Goal: Information Seeking & Learning: Find specific fact

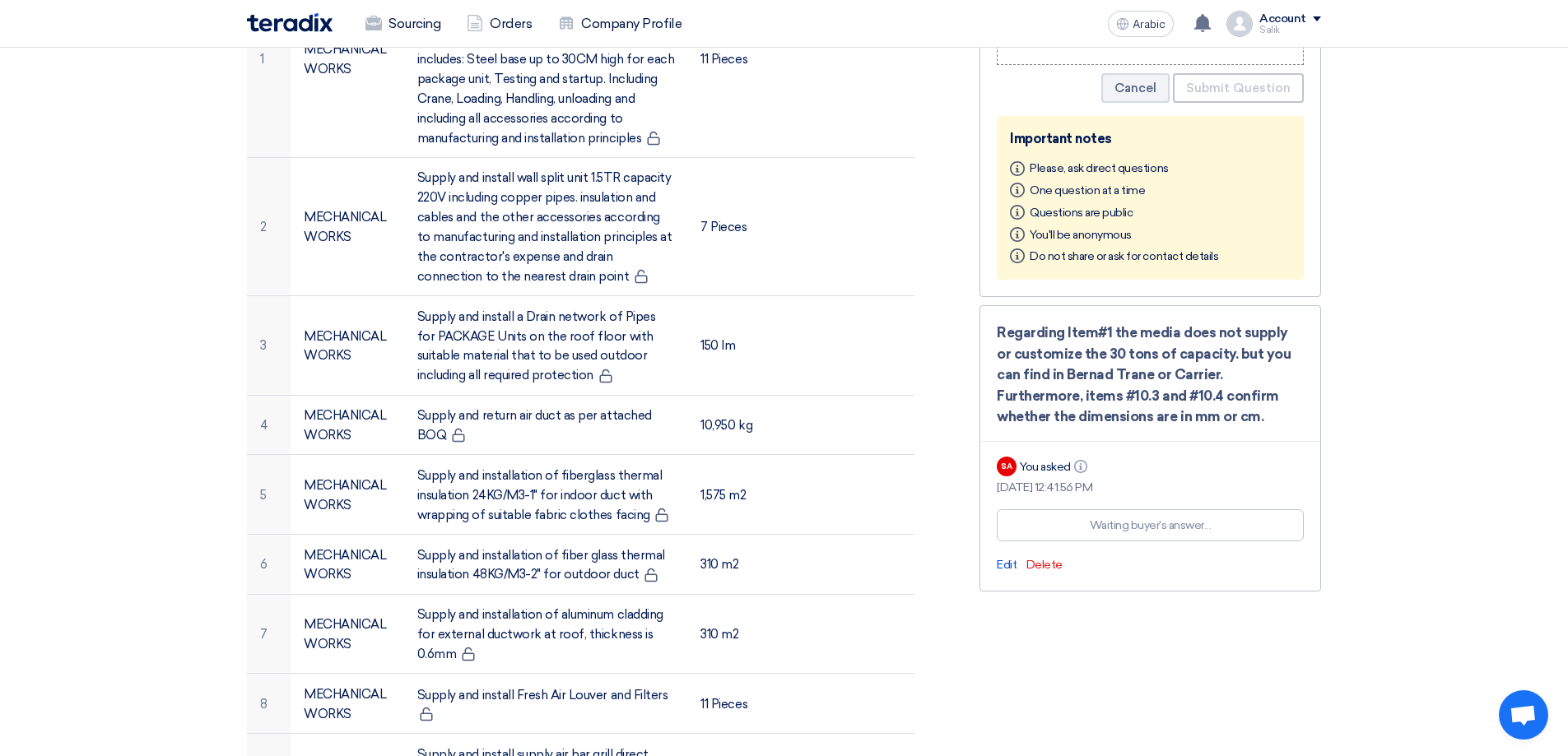
scroll to position [576, 0]
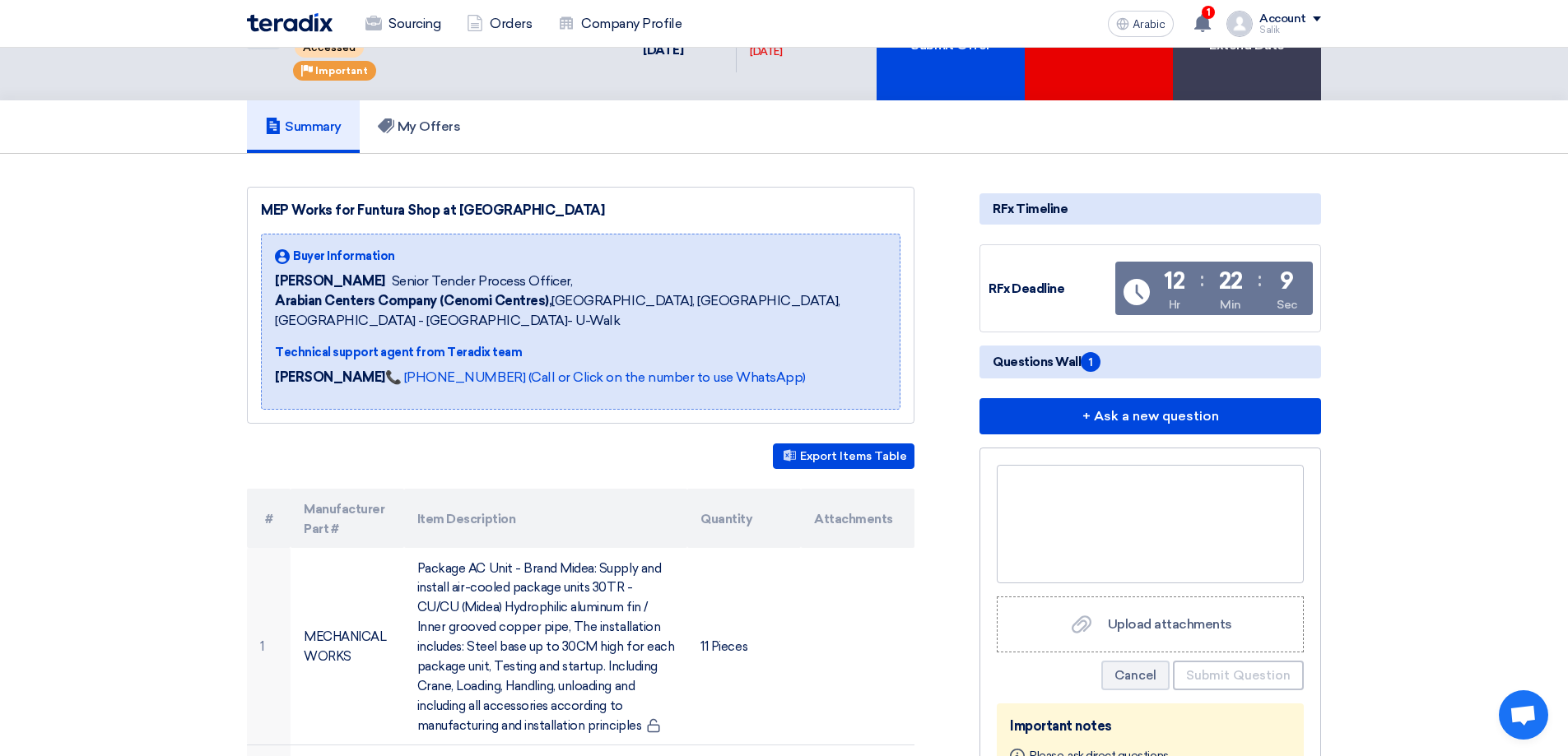
scroll to position [0, 0]
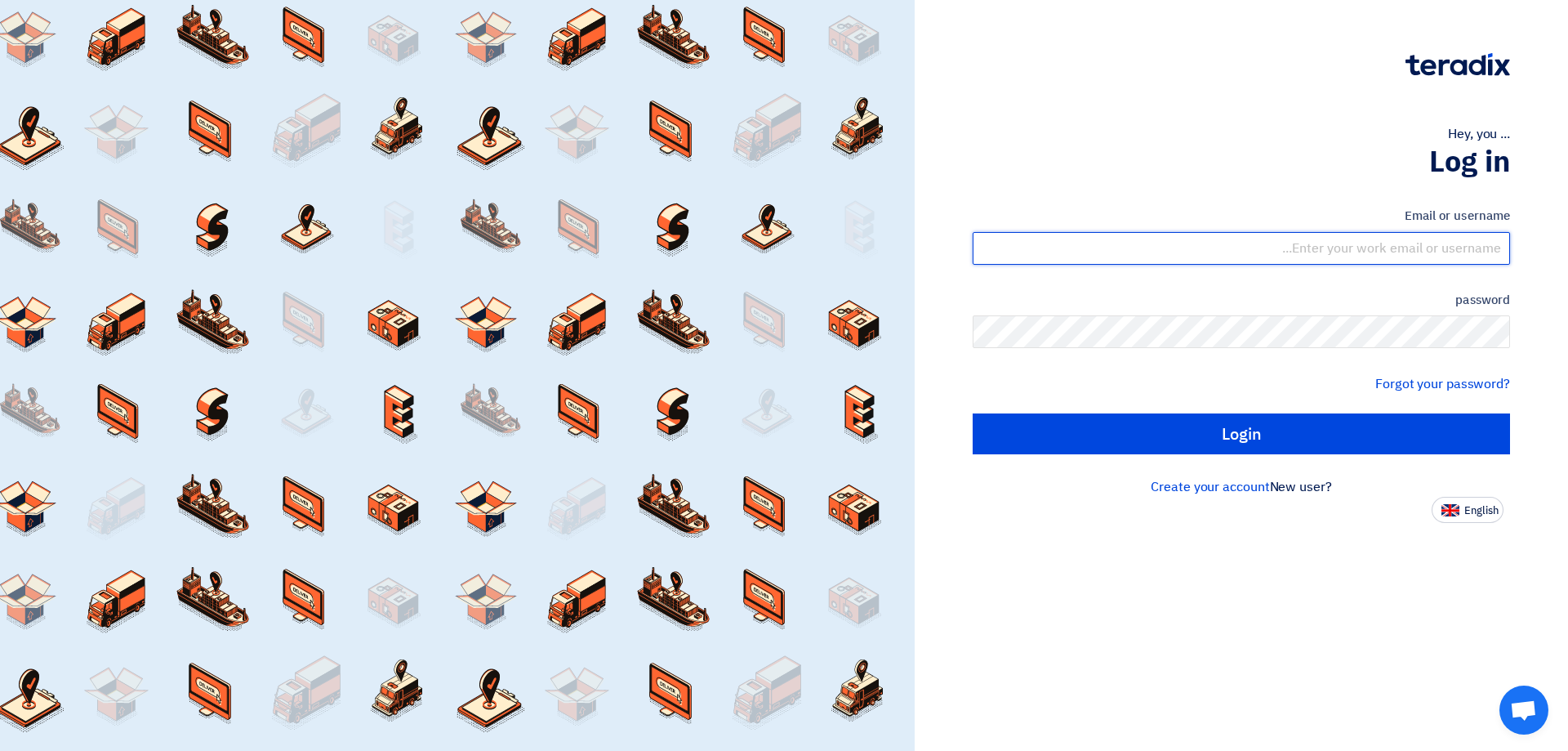
click at [1315, 241] on input "text" at bounding box center [1241, 247] width 538 height 32
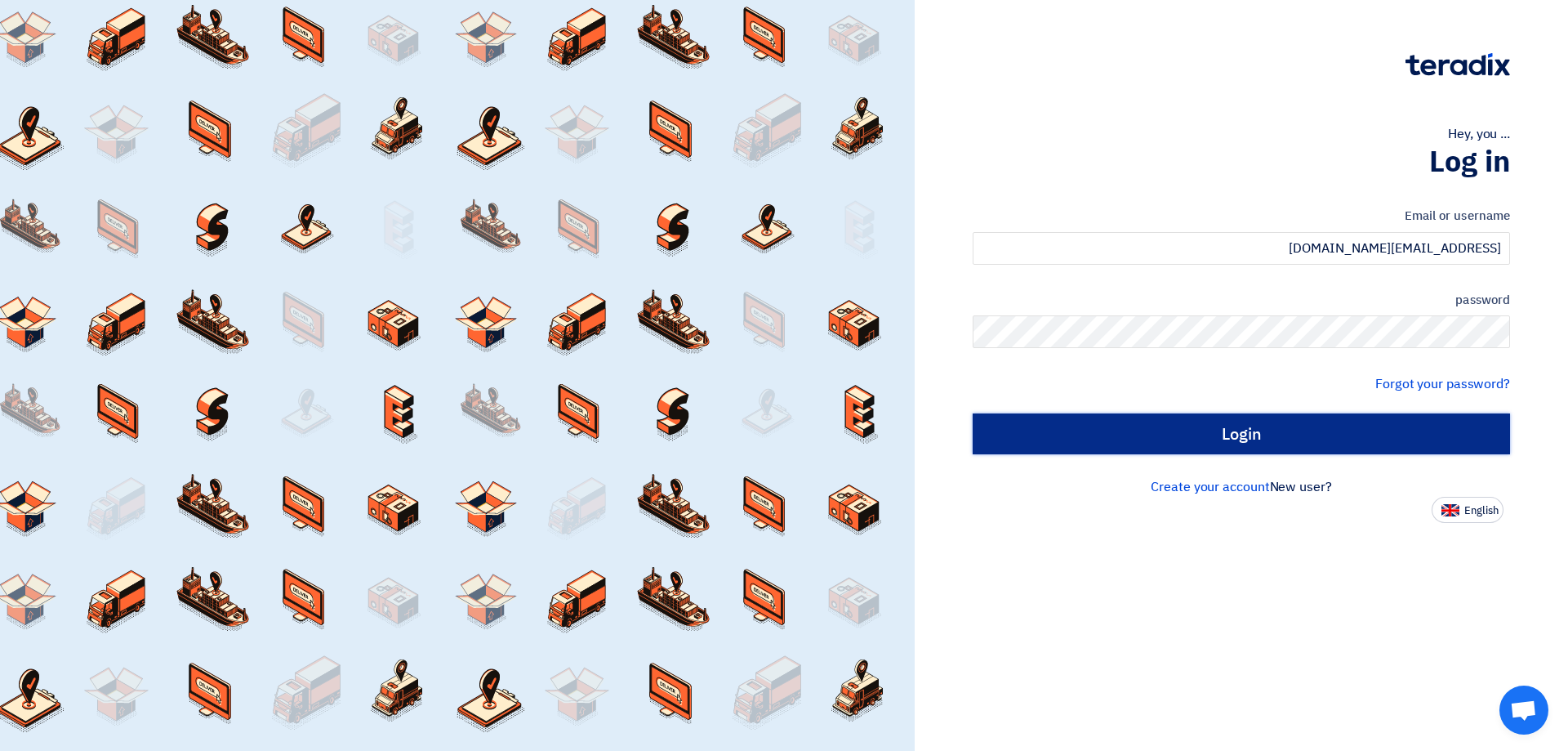
click at [1366, 422] on input "Login" at bounding box center [1241, 434] width 538 height 41
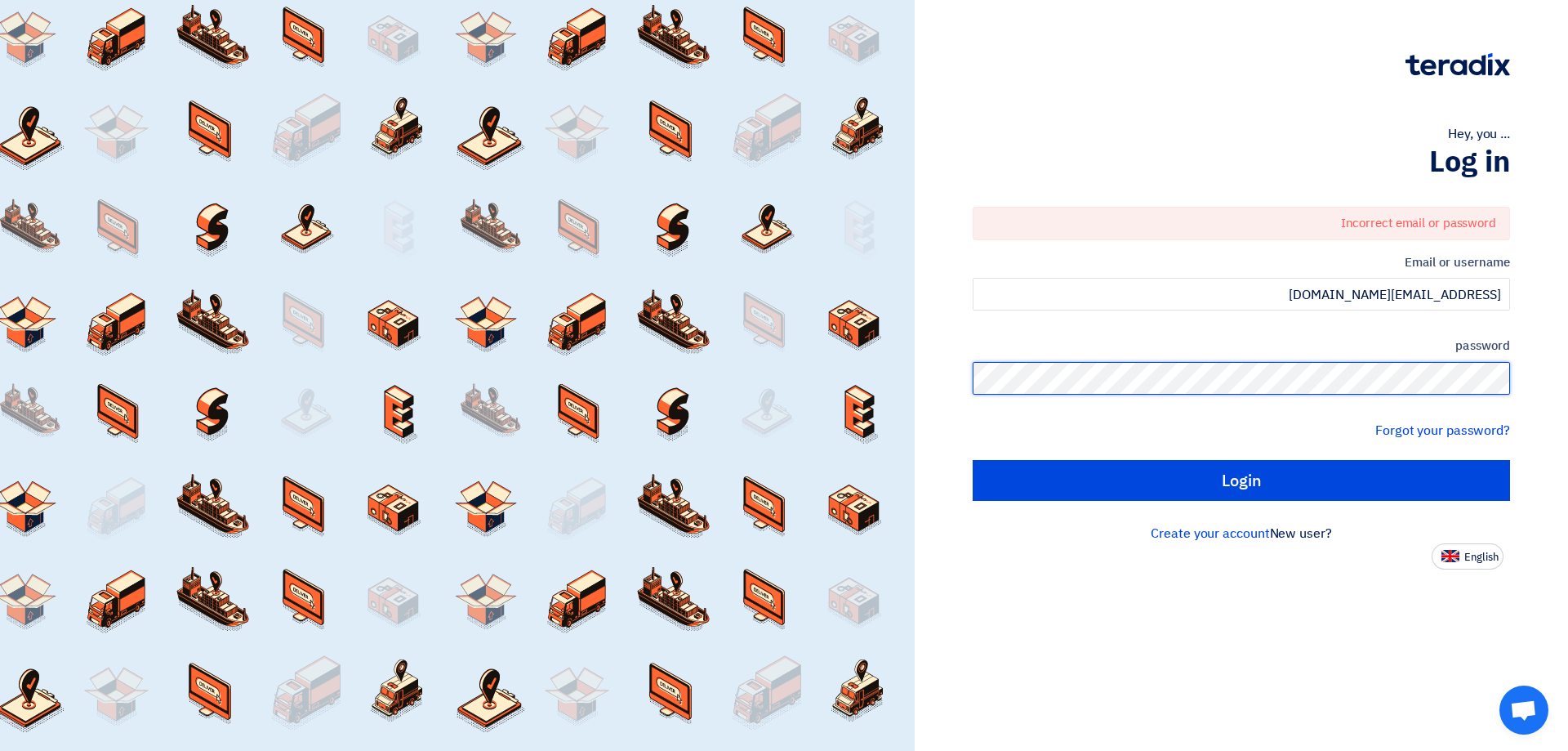
click at [1534, 362] on div "Hey, you ... Log in Incorrect email or password Email or username Infor@mrcoola…" at bounding box center [1241, 285] width 629 height 569
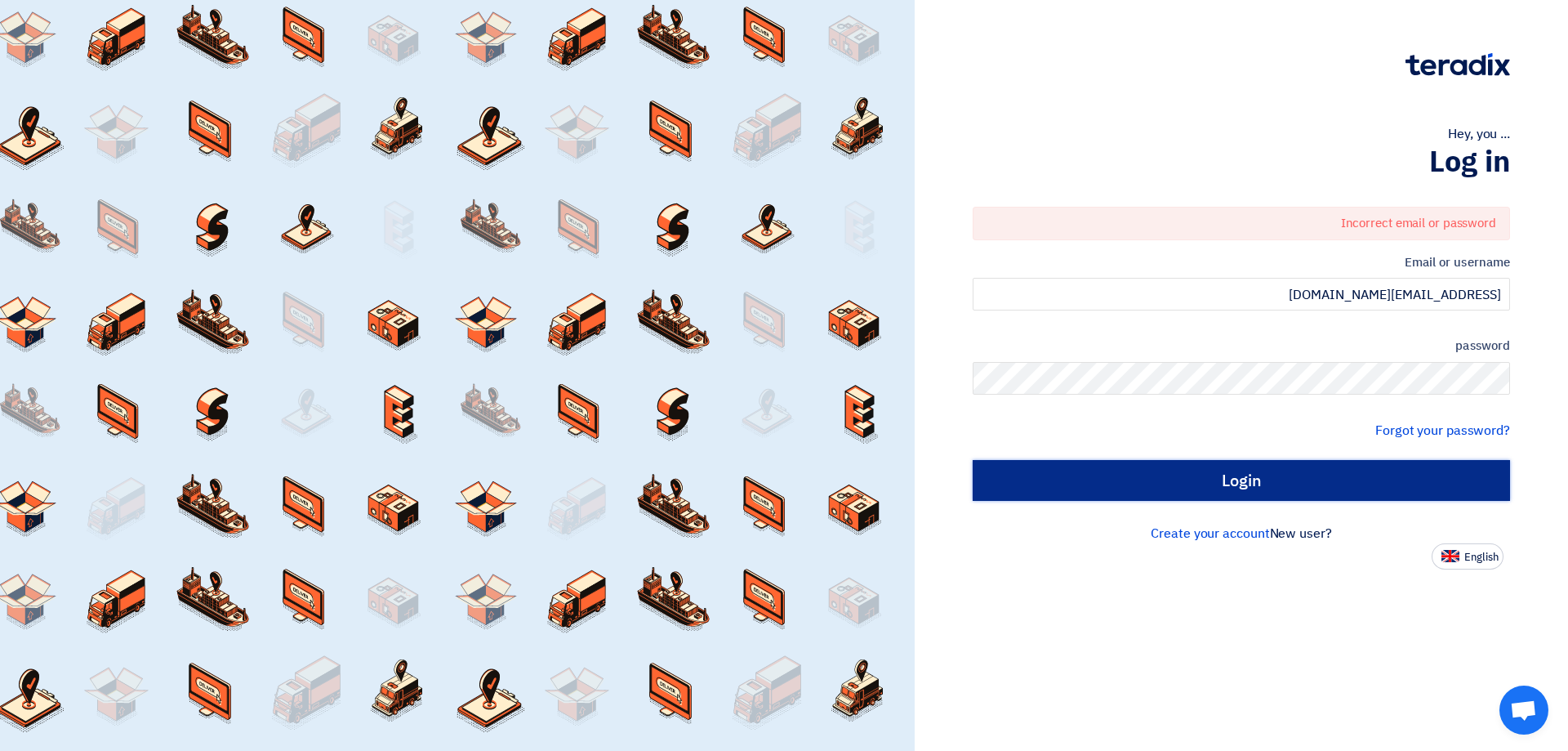
click at [1366, 496] on input "Login" at bounding box center [1241, 481] width 538 height 41
click at [1270, 491] on input "Login" at bounding box center [1241, 481] width 538 height 41
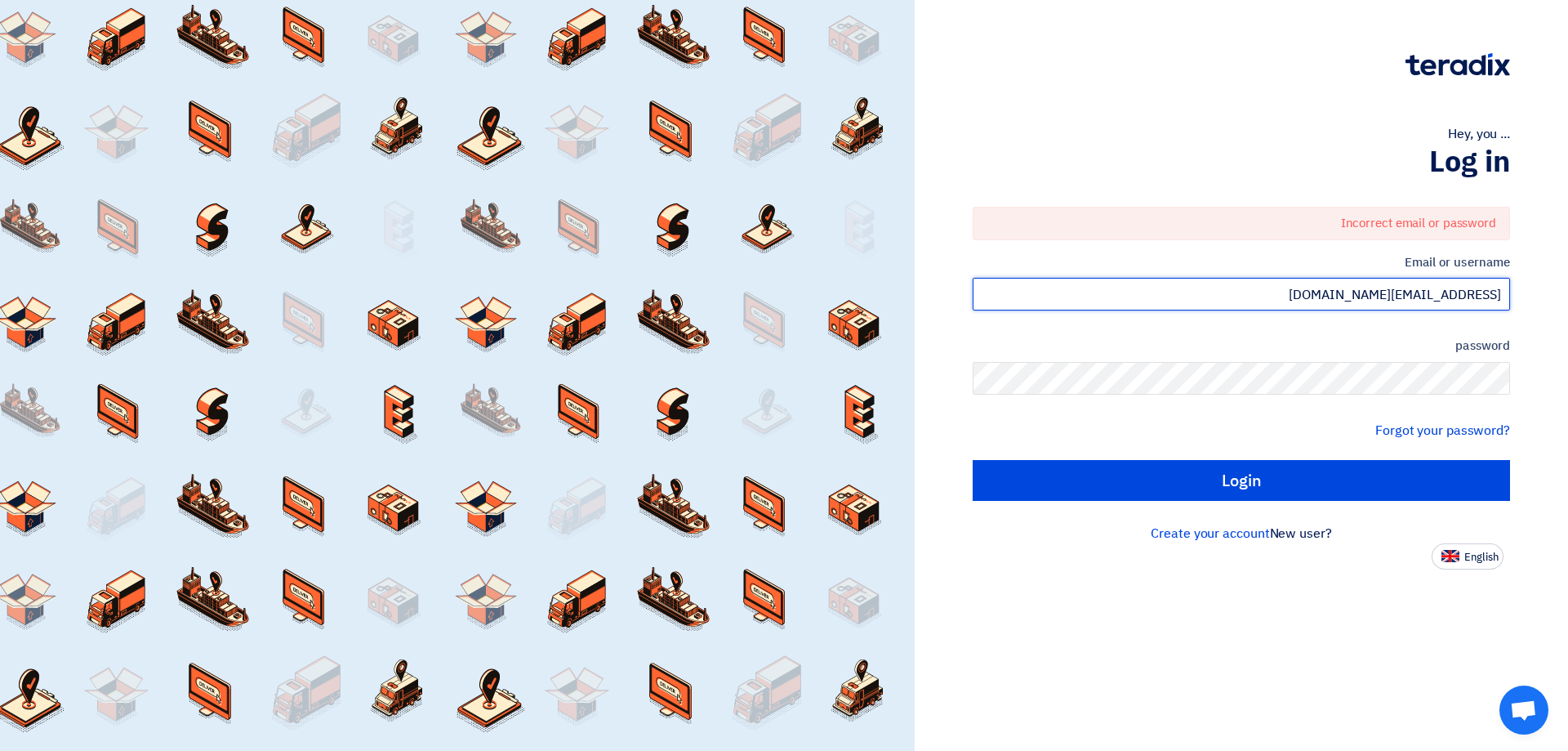
click at [1381, 299] on input "Infor@mrcoolarabia.com" at bounding box center [1241, 294] width 538 height 32
type input "Info@mrcoolarabia.com"
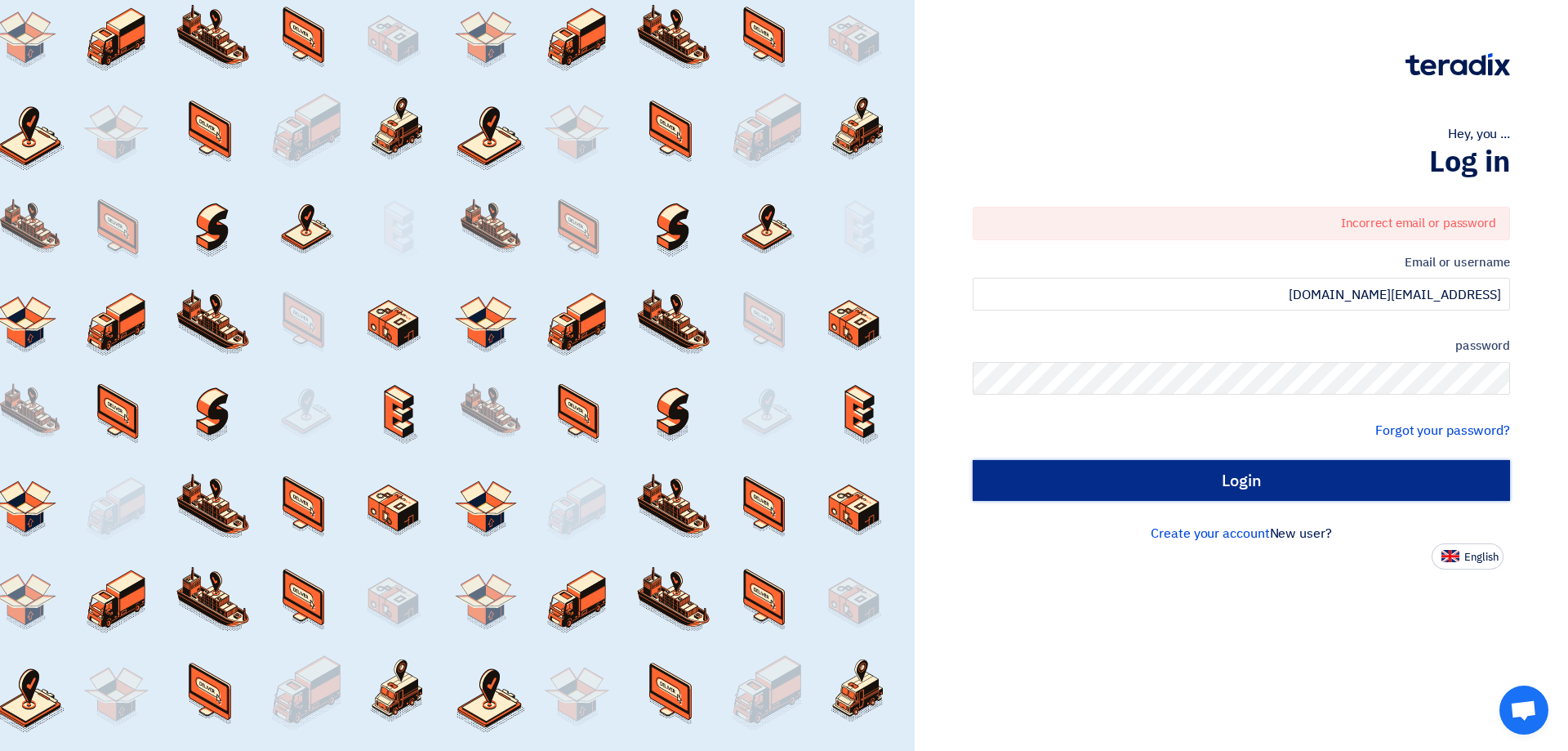
click at [1334, 485] on input "Login" at bounding box center [1241, 481] width 538 height 41
type input "Sign in"
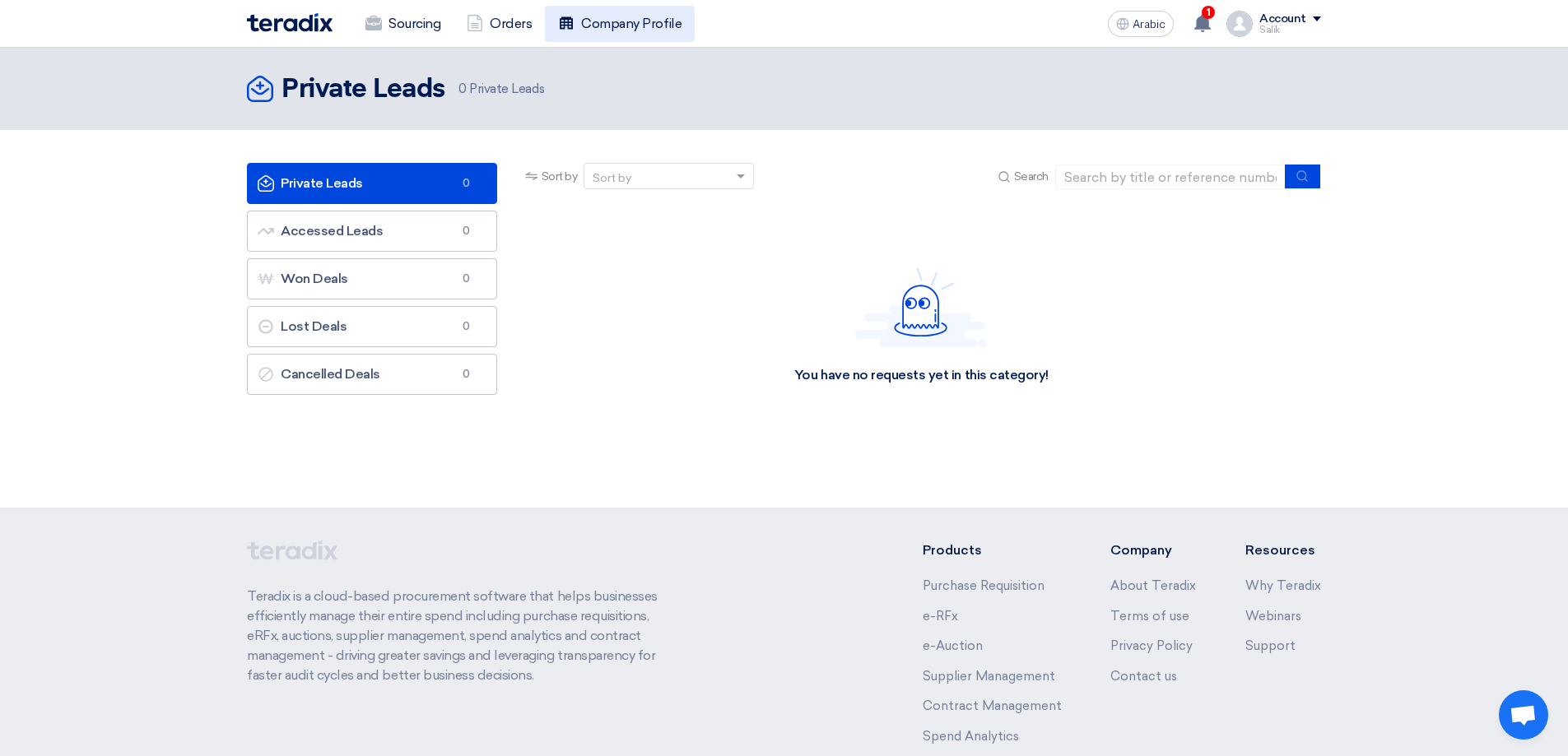
click at [626, 33] on font "Company Profile" at bounding box center [632, 24] width 101 height 20
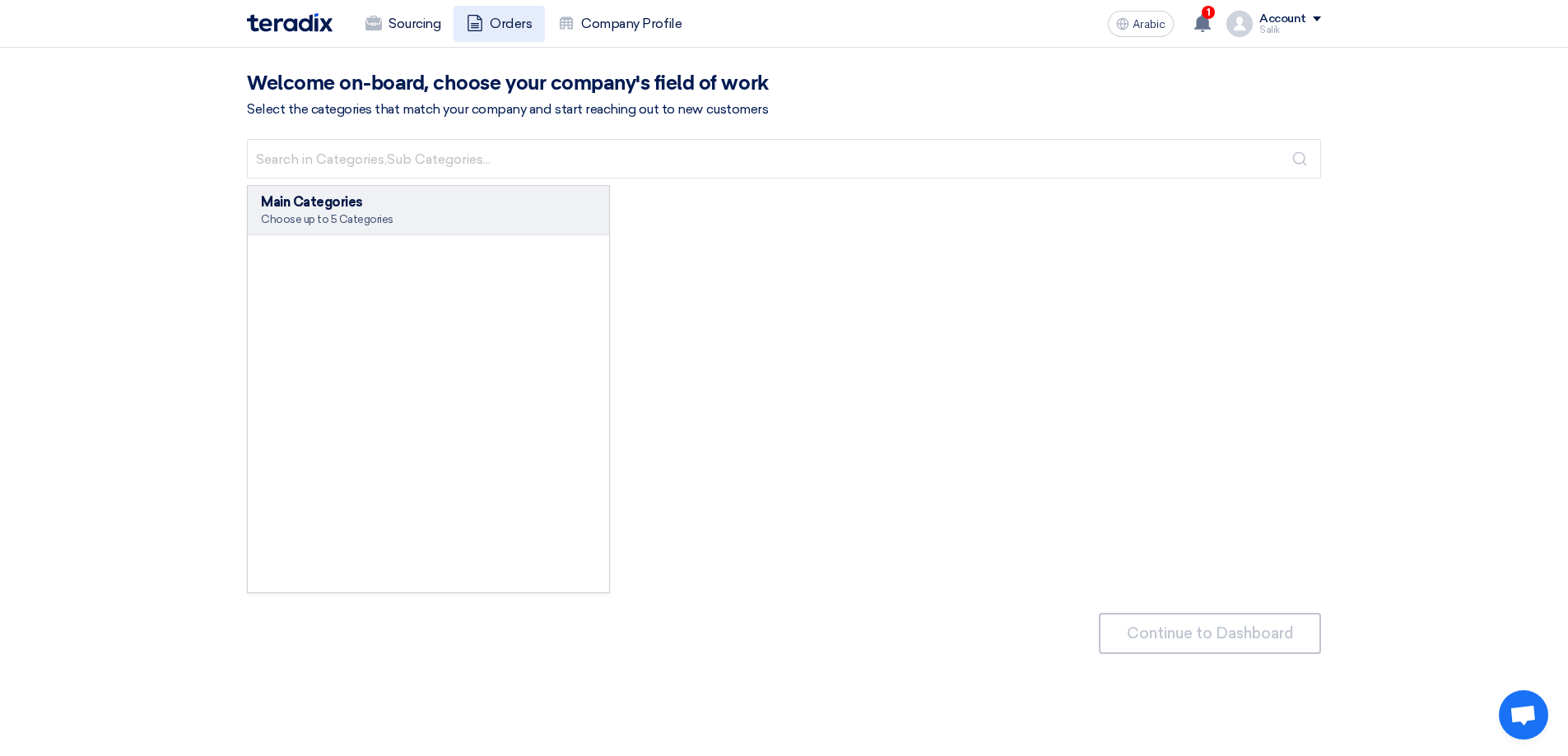
click at [482, 19] on use at bounding box center [475, 23] width 15 height 17
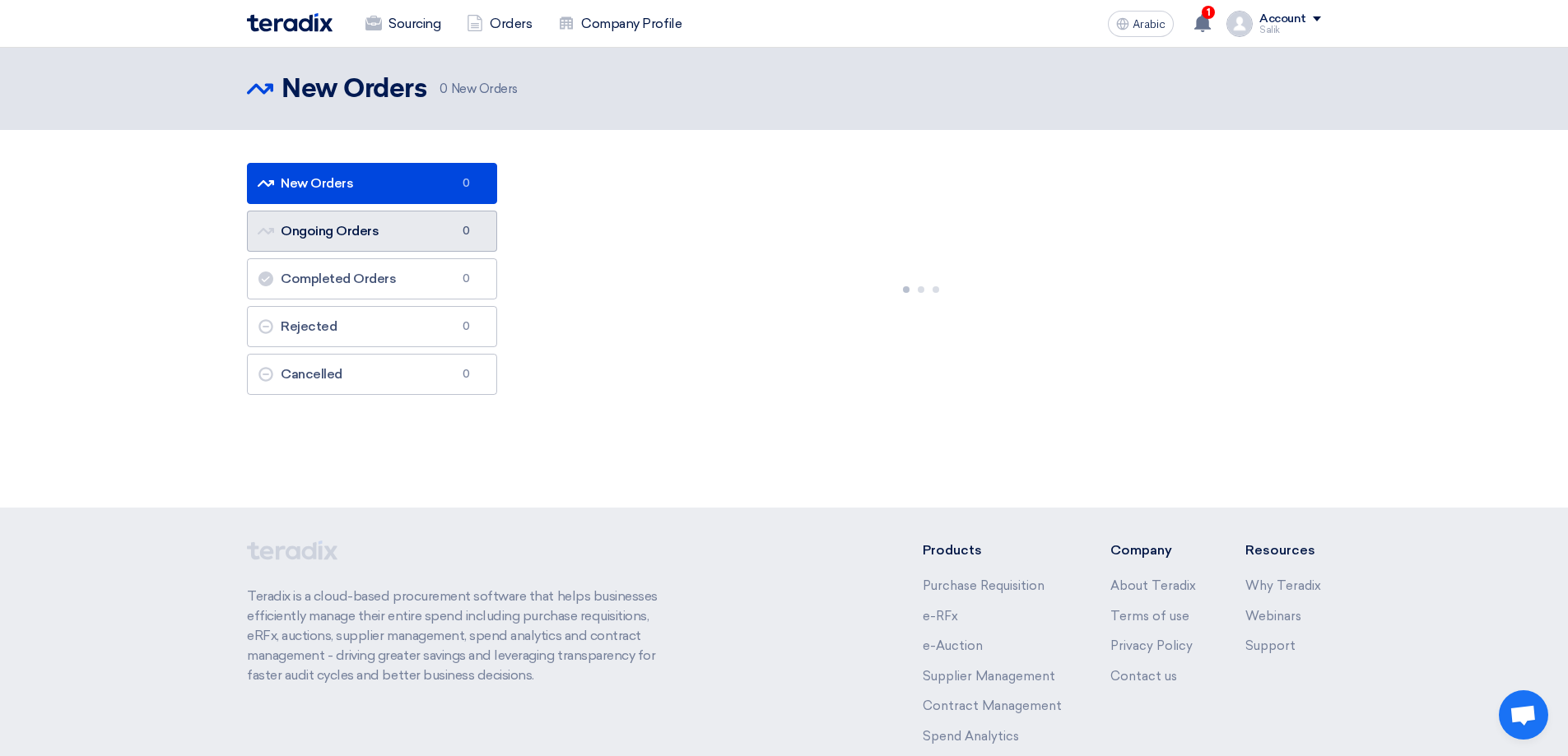
click at [366, 216] on link "Ongoing Orders Ongoing Orders 0" at bounding box center [372, 231] width 250 height 42
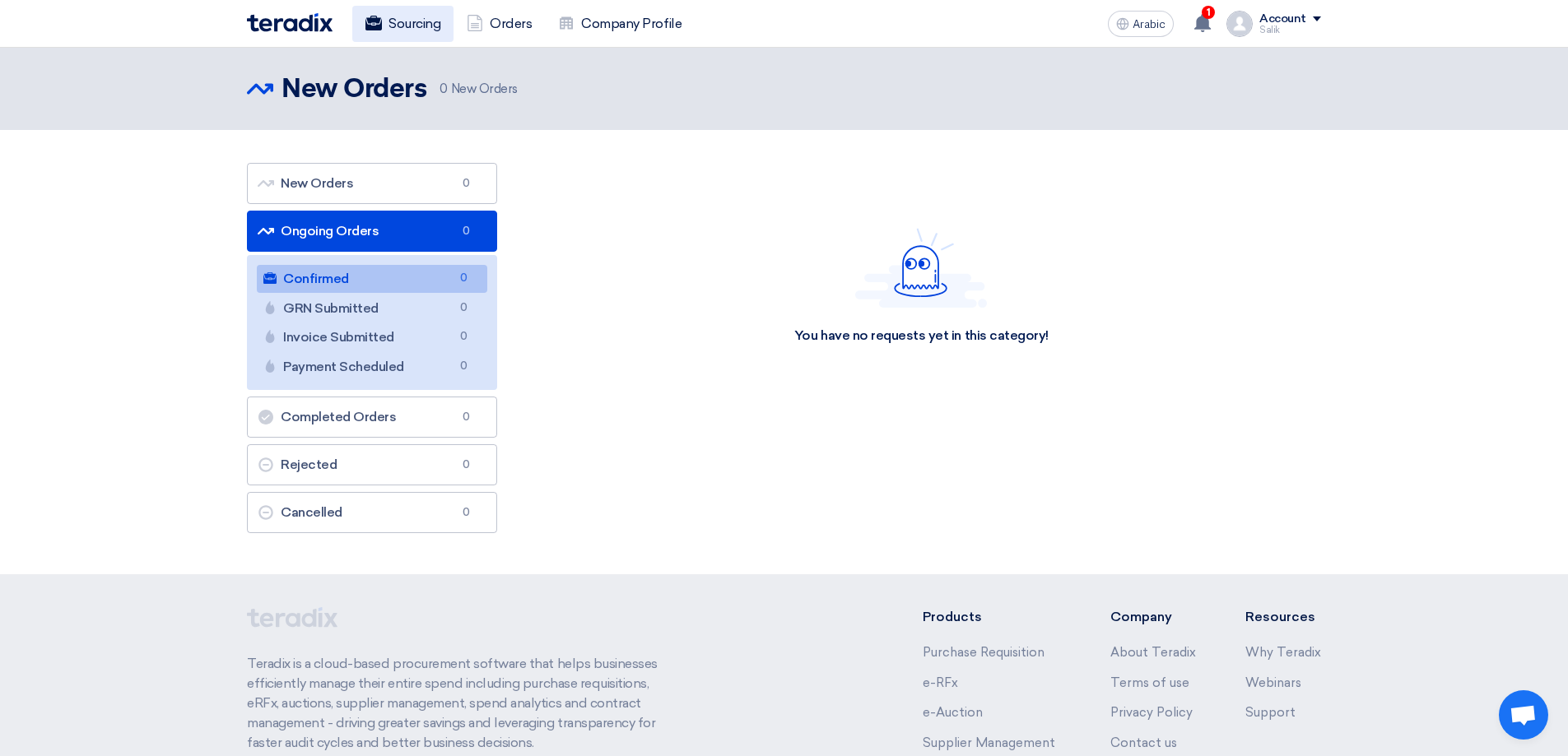
click at [361, 11] on link "Sourcing" at bounding box center [402, 24] width 101 height 37
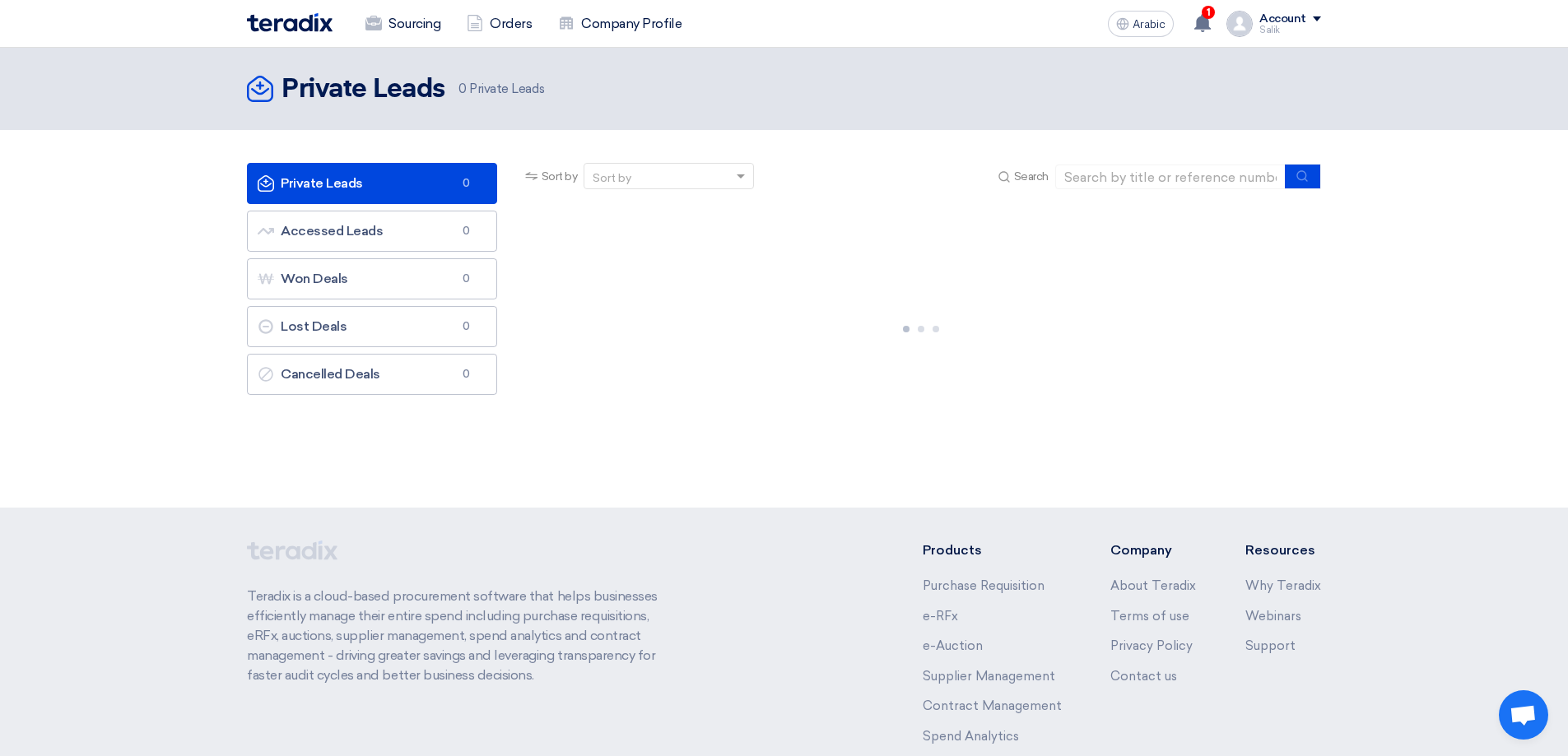
click at [1317, 20] on span at bounding box center [1317, 19] width 8 height 5
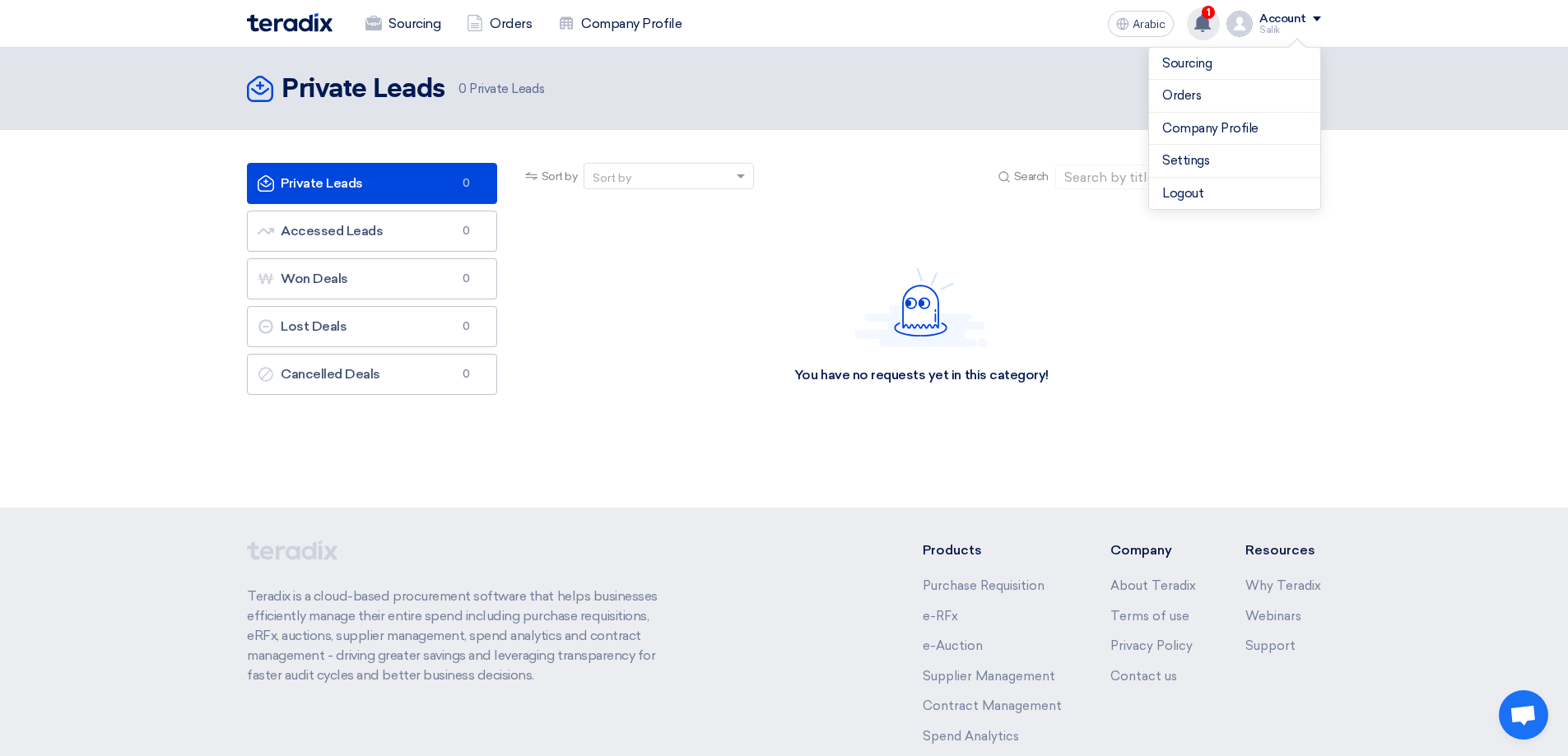
click at [1199, 12] on div "1 A request has been edited! - "MEP Works for Funtura Shop at Al-Ahsa Mall". 5 …" at bounding box center [1202, 23] width 33 height 33
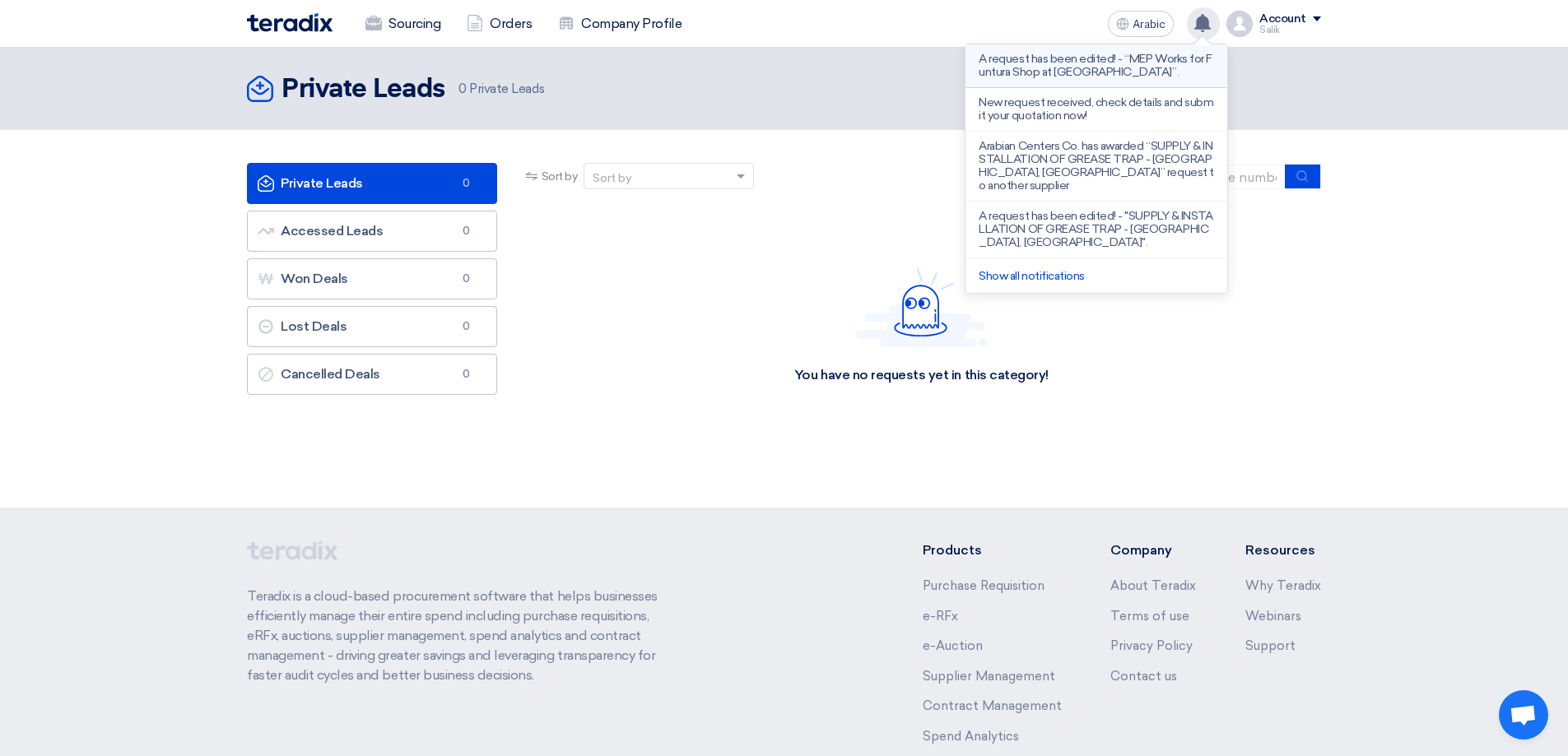
click at [1109, 68] on font "A request has been edited! - “MEP Works for Funtura Shop at Al-Ahsa Mall”." at bounding box center [1095, 64] width 233 height 27
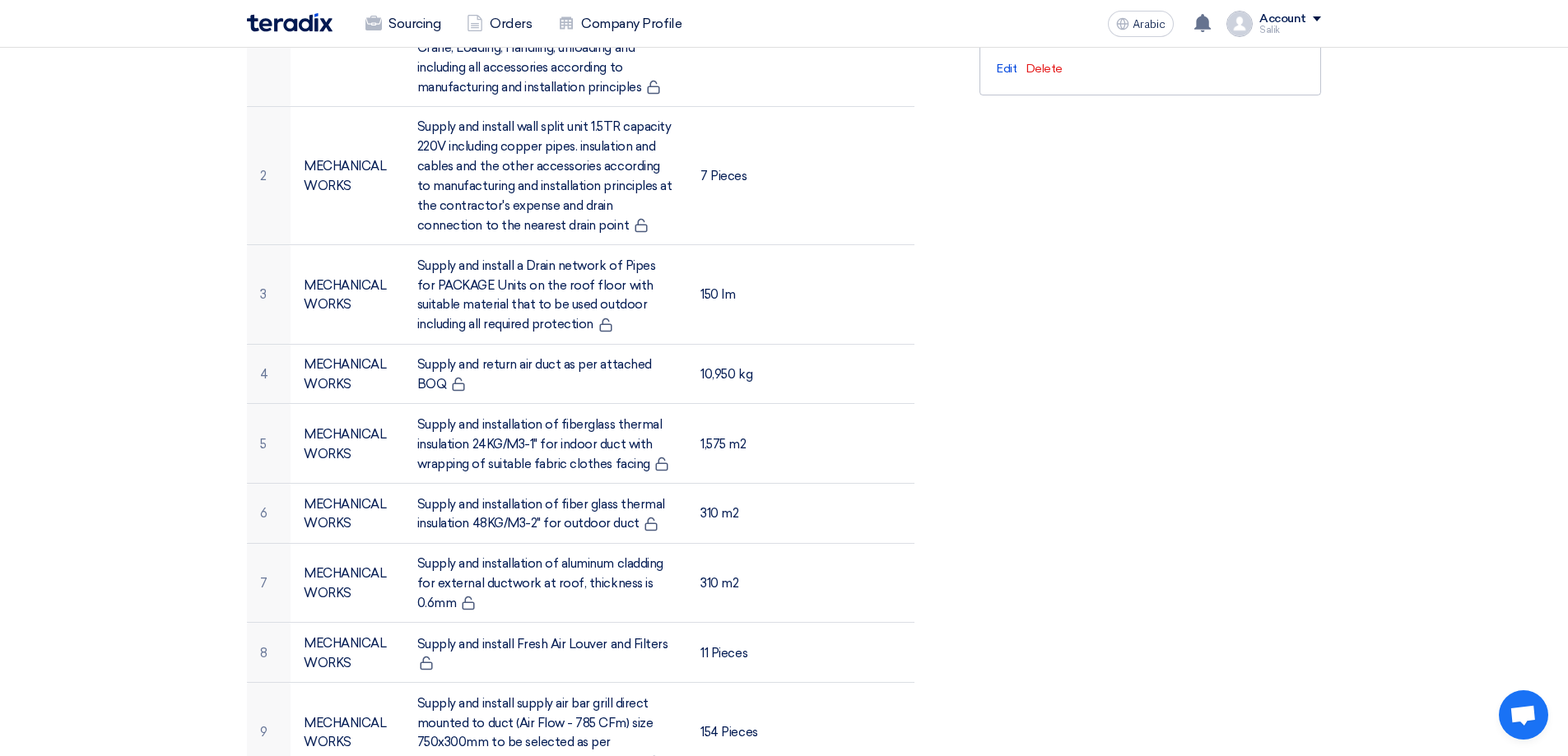
scroll to position [729, 0]
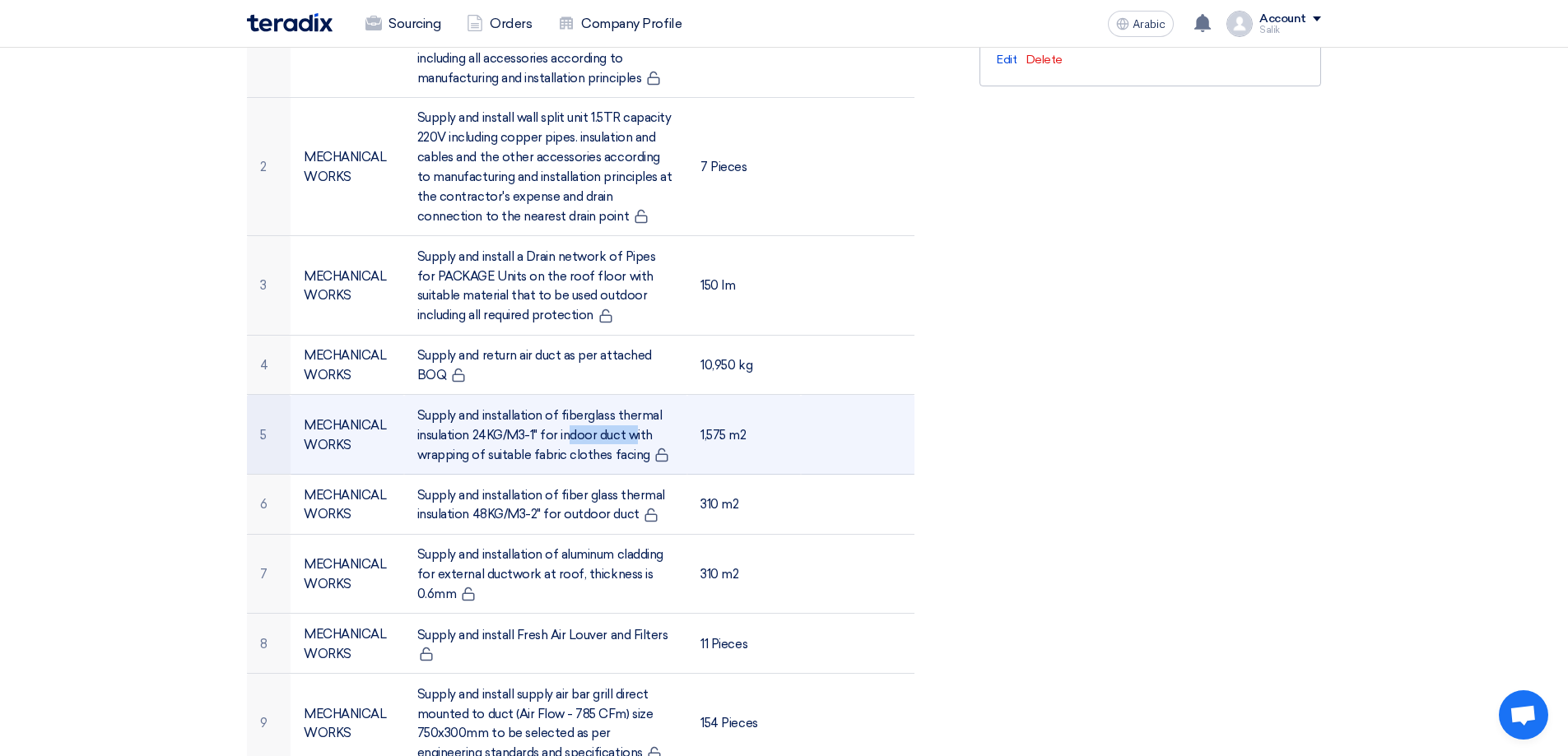
drag, startPoint x: 474, startPoint y: 433, endPoint x: 539, endPoint y: 433, distance: 65.0
click at [539, 433] on font "Supply and installation of fiberglass thermal insulation 24KG/M3-1" for indoor …" at bounding box center [539, 435] width 244 height 54
drag, startPoint x: 559, startPoint y: 409, endPoint x: 538, endPoint y: 440, distance: 37.4
click at [538, 440] on font "Supply and installation of fiberglass thermal insulation 24KG/M3-1" for indoor …" at bounding box center [539, 435] width 244 height 54
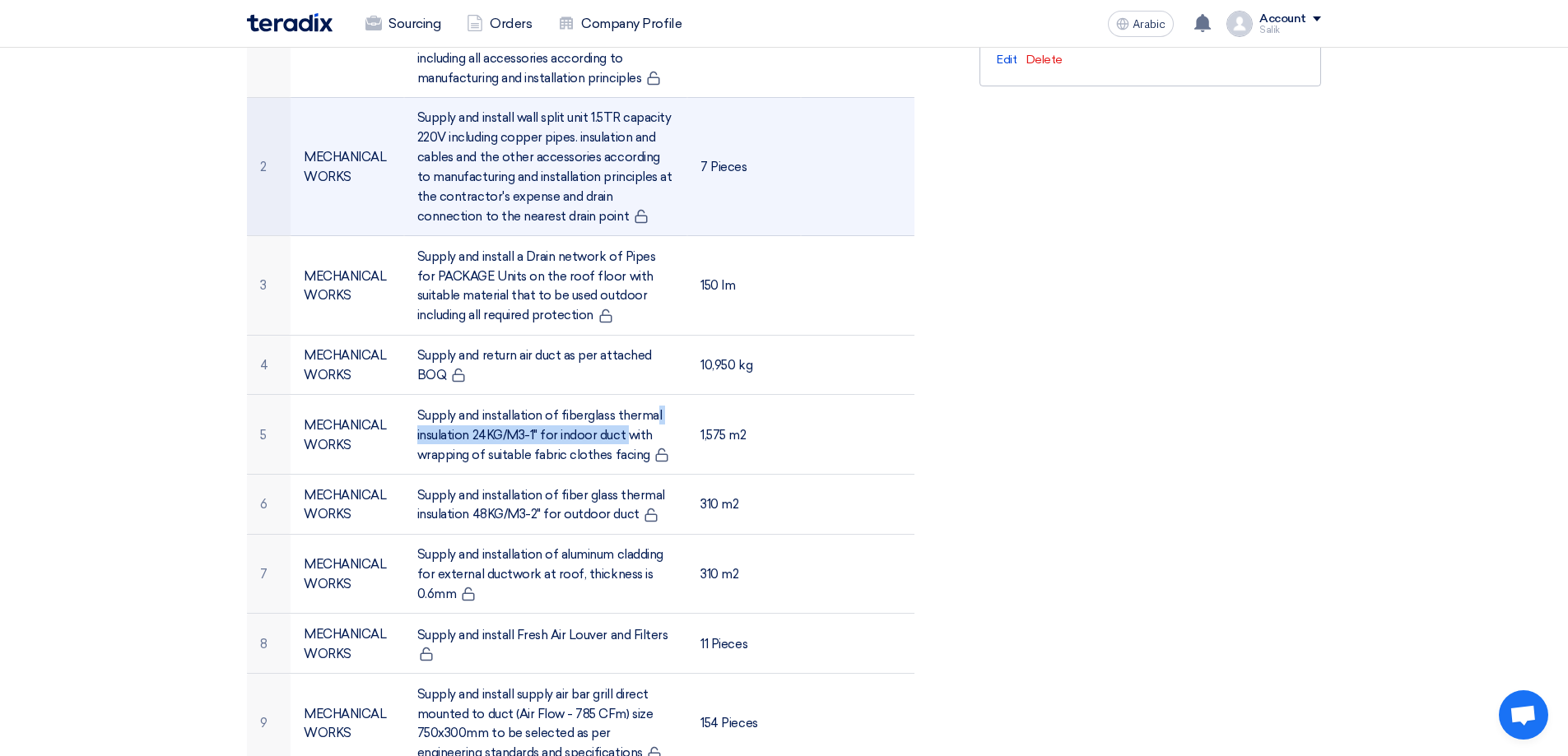
copy font "fiberglass thermal insulation 24KG/M3-1""
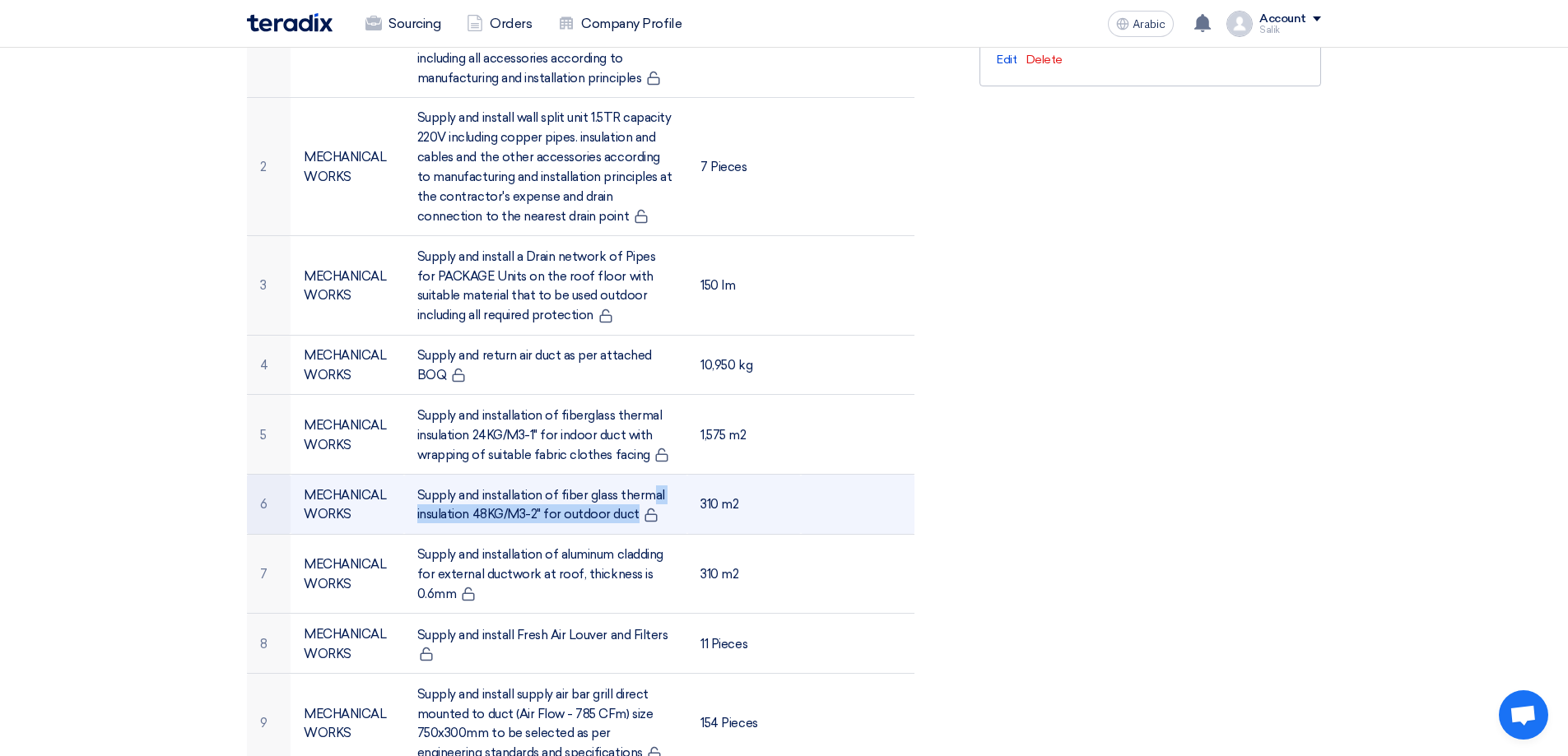
drag, startPoint x: 558, startPoint y: 494, endPoint x: 540, endPoint y: 513, distance: 26.2
click at [540, 513] on font "Supply and installation of fiber glass thermal insulation 48KG/M3-2" for outdoo…" at bounding box center [541, 504] width 248 height 35
copy font "fiber glass thermal insulation 48KG/M3-2""
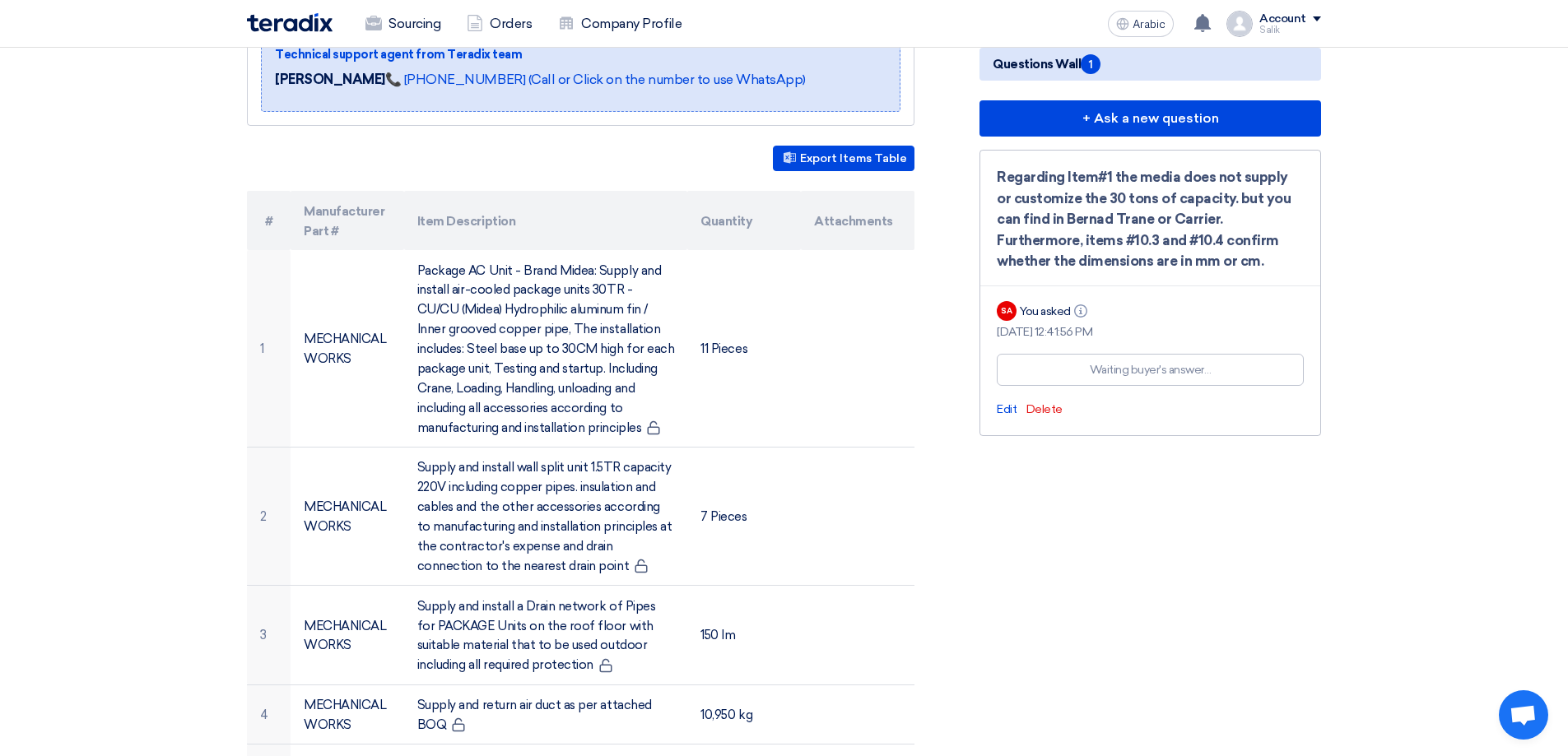
scroll to position [0, 0]
